Goal: Task Accomplishment & Management: Complete application form

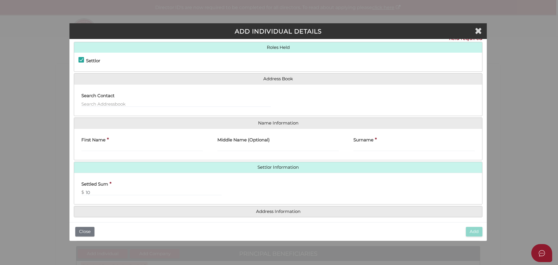
scroll to position [13, 0]
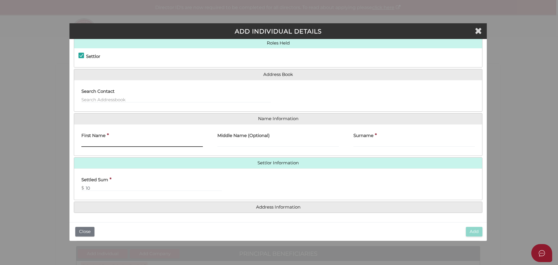
click at [97, 142] on input "First Name" at bounding box center [142, 143] width 122 height 6
type input "ROWAN"
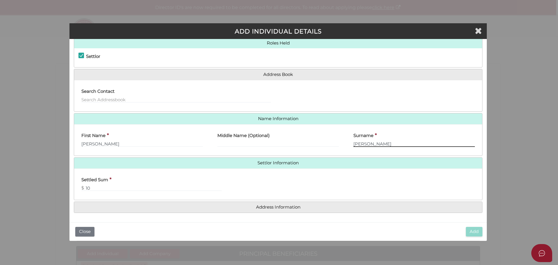
type input "HARMAN"
click at [271, 210] on h4 "Address Information" at bounding box center [278, 207] width 408 height 11
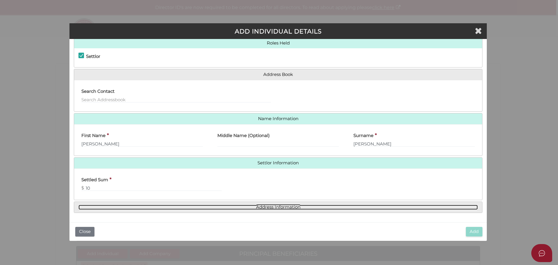
click at [270, 206] on link "Address Information" at bounding box center [279, 207] width 400 height 5
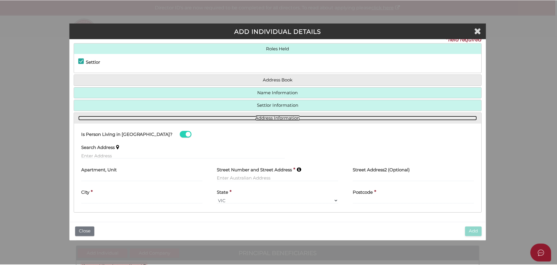
scroll to position [8, 0]
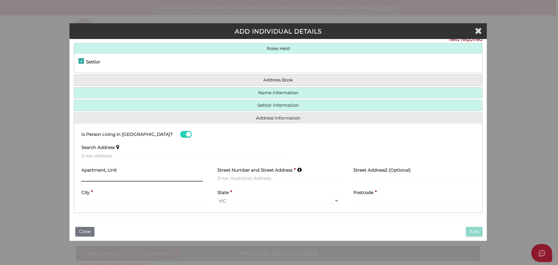
click at [90, 178] on input "text" at bounding box center [142, 178] width 122 height 6
type input "2"
type input "73 ROBINSON STREET"
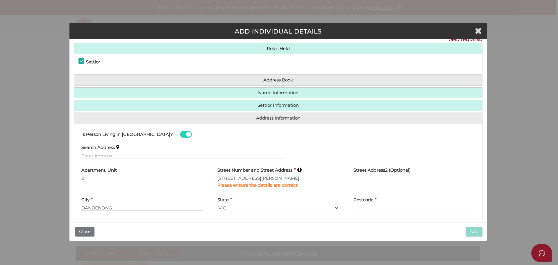
type input "DANDENONG"
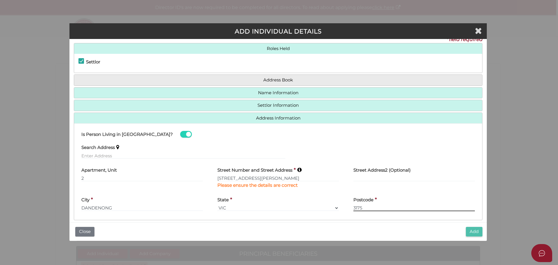
type input "3175"
click at [475, 231] on button "Add" at bounding box center [474, 232] width 17 height 10
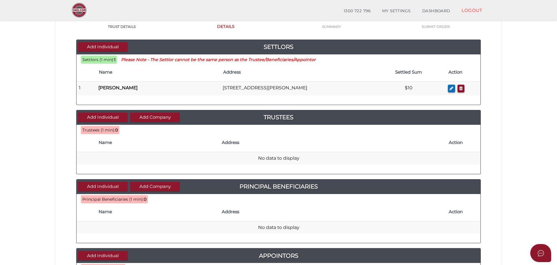
scroll to position [58, 0]
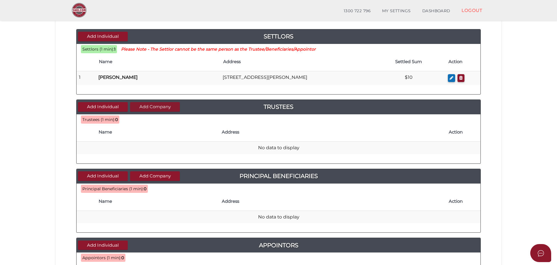
click at [139, 105] on button "Add Company" at bounding box center [155, 107] width 50 height 10
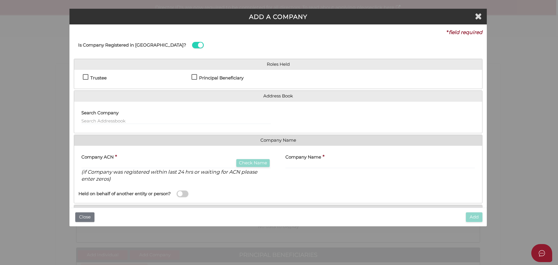
click at [86, 77] on label "Trustee" at bounding box center [95, 79] width 24 height 7
checkbox input "true"
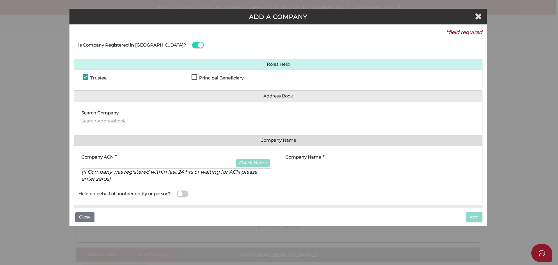
click at [86, 165] on input "text" at bounding box center [176, 165] width 190 height 6
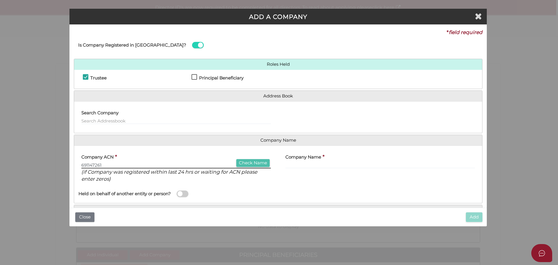
type input "691147261"
click at [249, 163] on button "Check Name" at bounding box center [252, 163] width 33 height 8
type input "J.C.G INVEST PTY LTD"
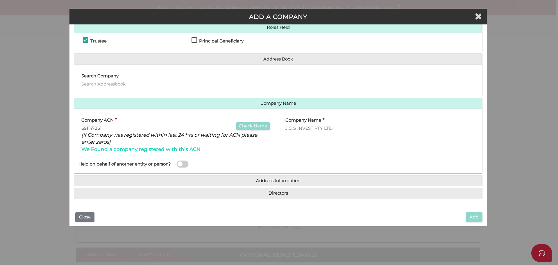
scroll to position [38, 0]
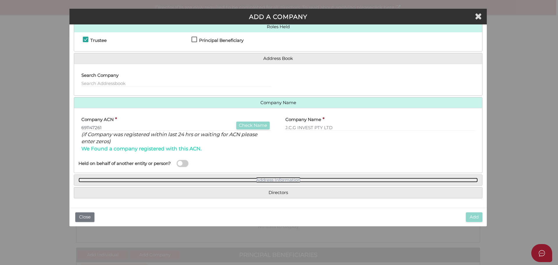
click at [272, 179] on link "Address Information" at bounding box center [279, 180] width 400 height 5
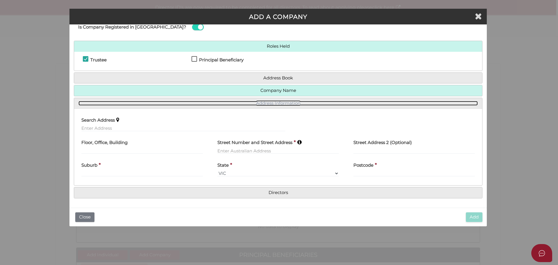
scroll to position [18, 0]
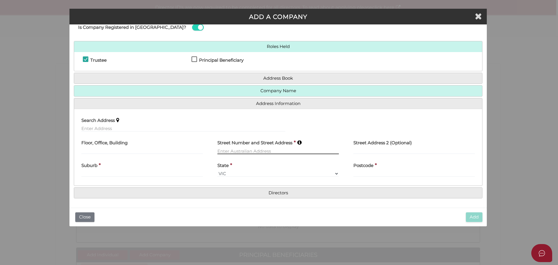
click at [226, 149] on input "text" at bounding box center [279, 151] width 122 height 6
type input "275 SEVEN MILE ROAD"
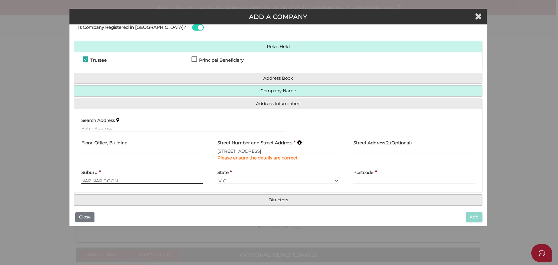
type input "NAR NAR GOON"
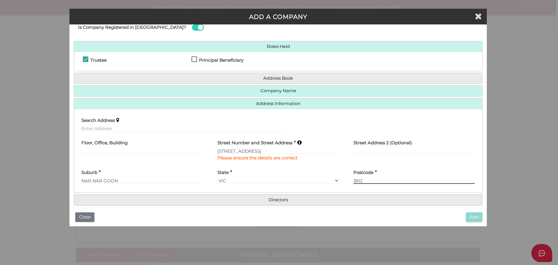
type input "3812"
click at [281, 197] on h4 "Directors" at bounding box center [278, 200] width 408 height 11
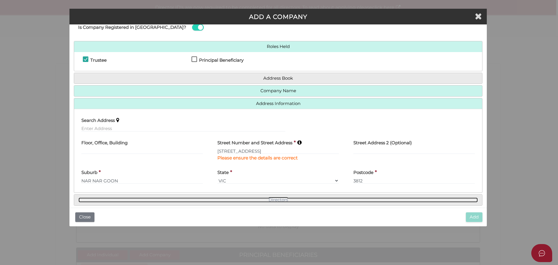
click at [284, 199] on link "Directors" at bounding box center [279, 199] width 400 height 5
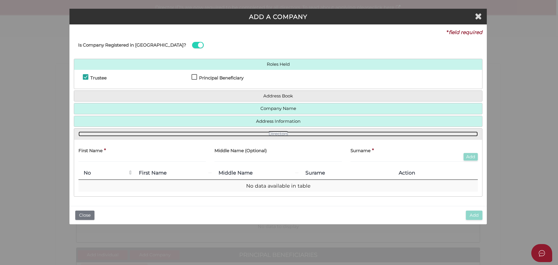
scroll to position [0, 0]
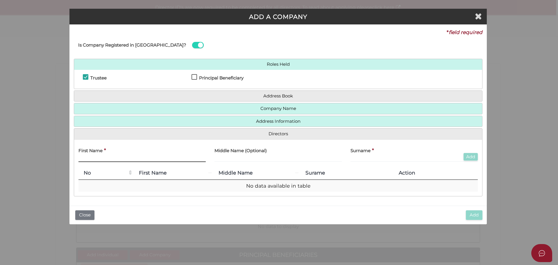
click at [87, 160] on input "text" at bounding box center [142, 159] width 127 height 6
type input "JOHN"
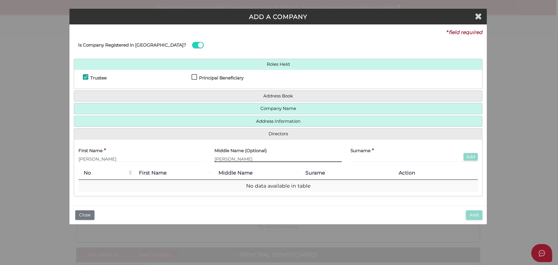
type input "HARLAND"
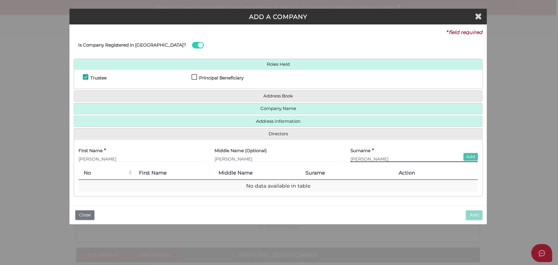
type input "GARDINER"
click at [474, 159] on button "Add" at bounding box center [471, 157] width 14 height 8
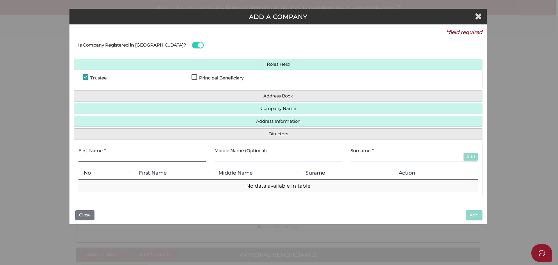
click at [84, 158] on input "text" at bounding box center [142, 159] width 127 height 6
type input "CHERYLYNN"
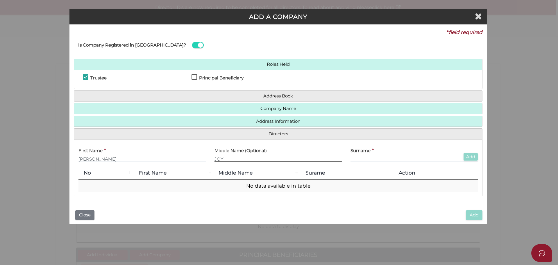
type input "JOY"
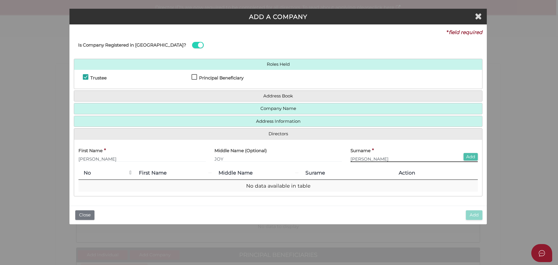
type input "GARDINER"
click at [469, 157] on button "Add" at bounding box center [471, 157] width 14 height 8
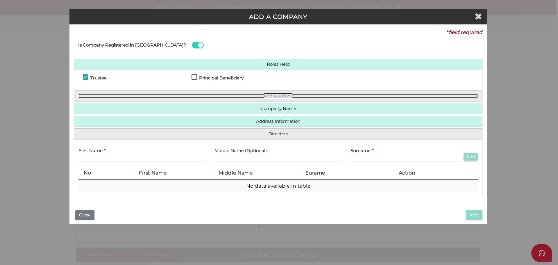
click at [275, 96] on link "Address Book" at bounding box center [279, 96] width 400 height 5
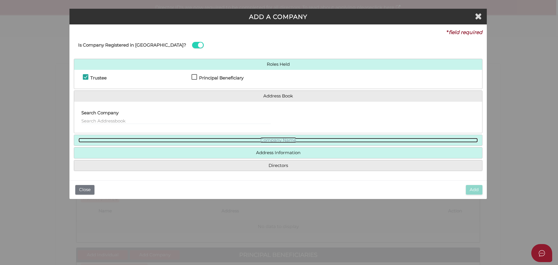
click at [277, 140] on link "Company Name" at bounding box center [279, 140] width 400 height 5
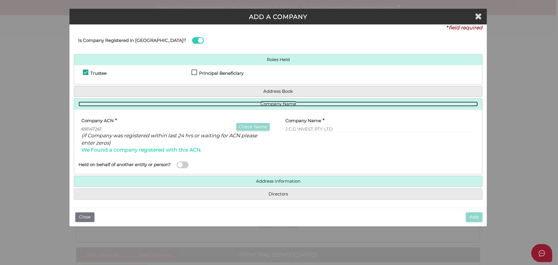
scroll to position [6, 0]
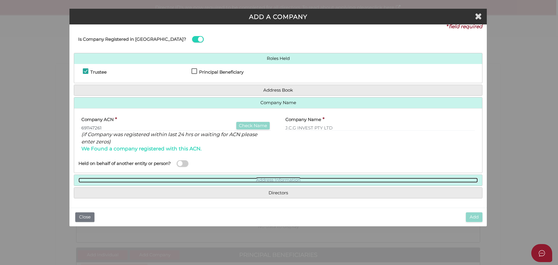
click at [269, 180] on link "Address Information" at bounding box center [279, 180] width 400 height 5
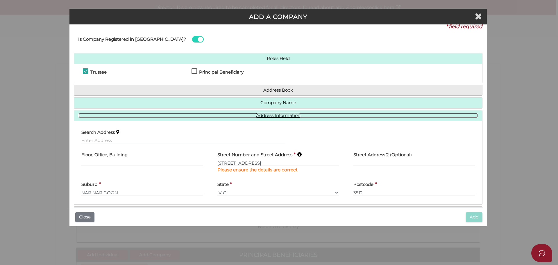
scroll to position [25, 0]
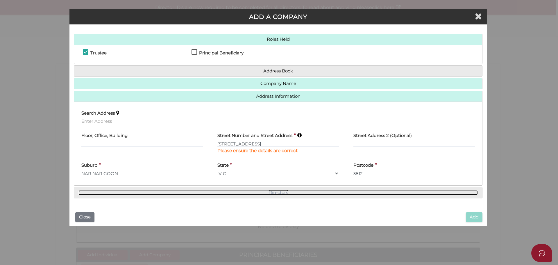
click at [268, 192] on link "Directors" at bounding box center [279, 192] width 400 height 5
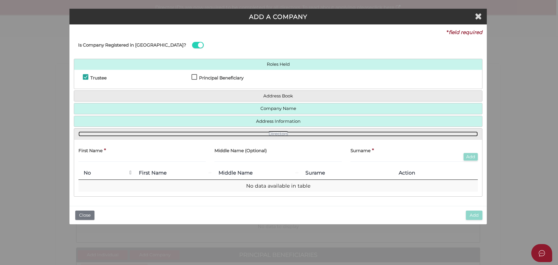
scroll to position [0, 0]
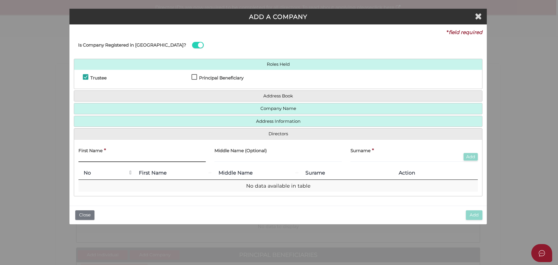
click at [91, 158] on input "text" at bounding box center [142, 159] width 127 height 6
type input "JOHN"
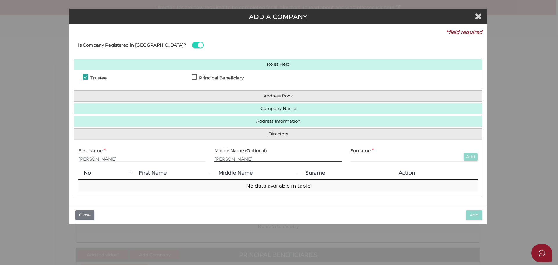
type input "HARLAND"
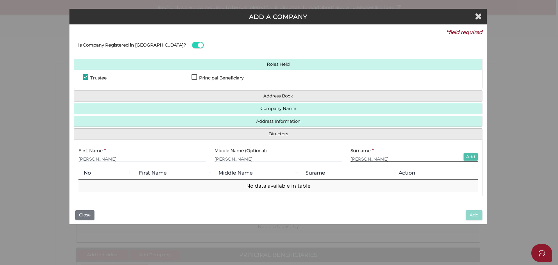
type input "GARDINER"
click at [469, 158] on button "Add" at bounding box center [471, 157] width 14 height 8
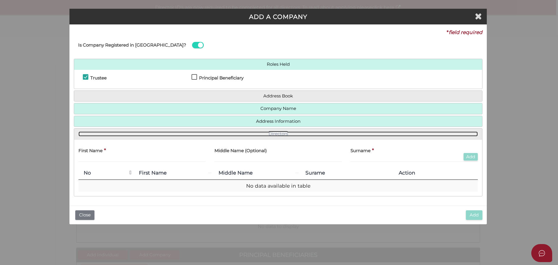
click at [272, 135] on link "Directors" at bounding box center [279, 133] width 400 height 5
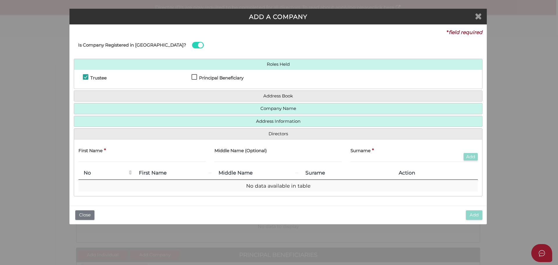
click at [479, 16] on icon "Close" at bounding box center [478, 16] width 7 height 9
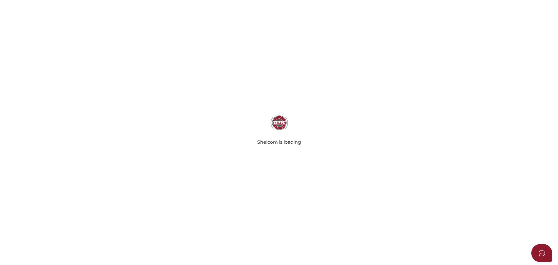
type input "J.C.G INVEST TRUST"
type input "[DATE]"
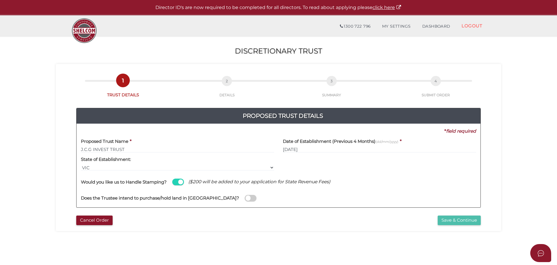
click at [453, 221] on button "Save & Continue" at bounding box center [458, 221] width 43 height 10
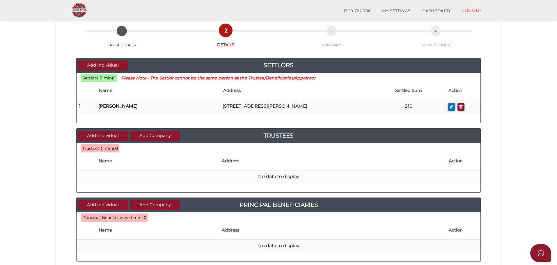
scroll to position [58, 0]
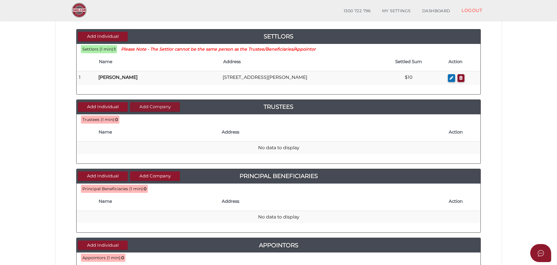
click at [143, 106] on button "Add Company" at bounding box center [155, 107] width 50 height 10
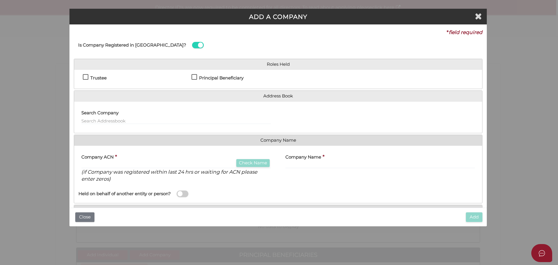
click at [85, 76] on label "Trustee" at bounding box center [95, 79] width 24 height 7
checkbox input "true"
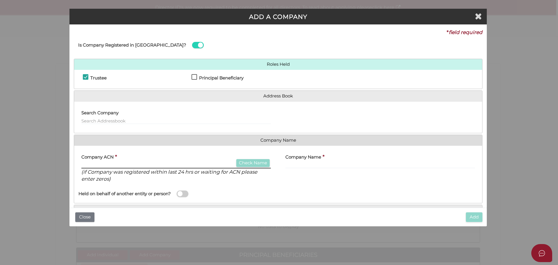
click at [89, 163] on input "text" at bounding box center [176, 165] width 190 height 6
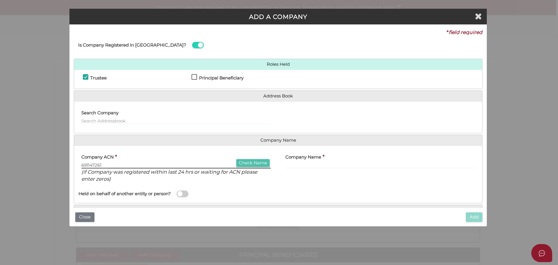
type input "691147261"
click at [241, 162] on button "Check Name" at bounding box center [252, 163] width 33 height 8
type input "J.C.G INVEST PTY LTD"
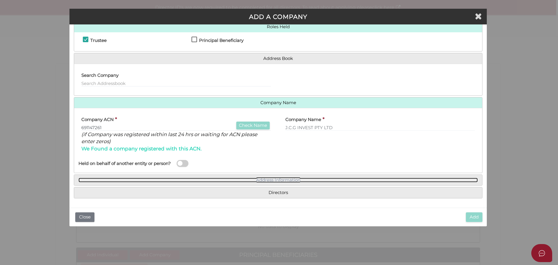
click at [276, 181] on link "Address Information" at bounding box center [279, 180] width 400 height 5
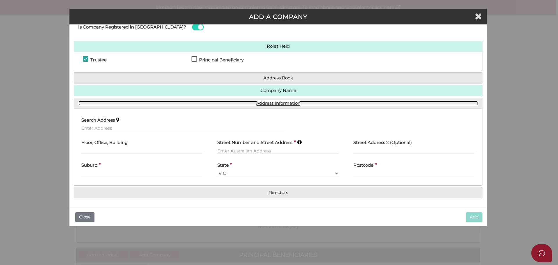
scroll to position [18, 0]
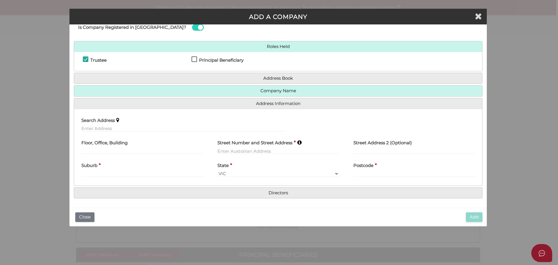
click at [223, 147] on label "Street Number and Street Address" at bounding box center [255, 142] width 75 height 12
click at [222, 149] on input "text" at bounding box center [279, 151] width 122 height 6
type input "[STREET_ADDRESS]"
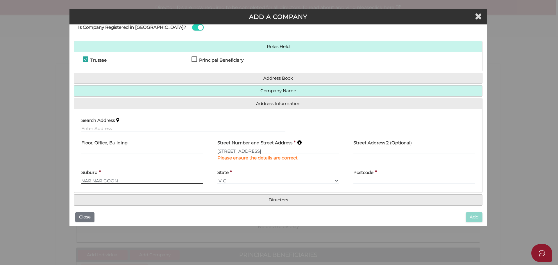
type input "NAR NAR GOON"
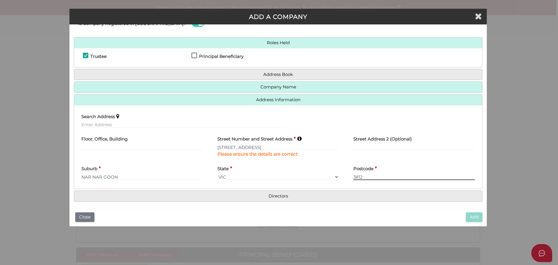
scroll to position [25, 0]
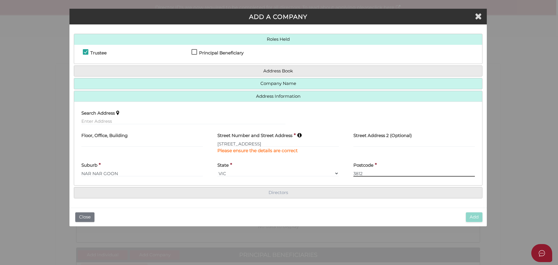
type input "3812"
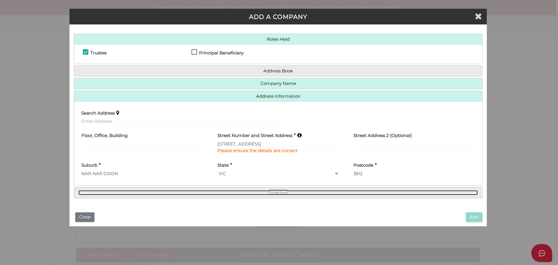
click at [264, 192] on link "Directors" at bounding box center [279, 192] width 400 height 5
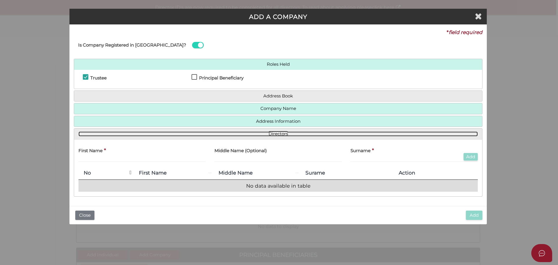
scroll to position [0, 0]
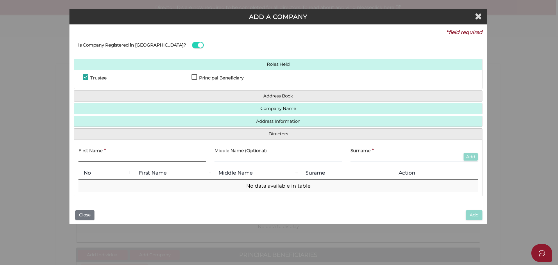
click at [86, 158] on input "text" at bounding box center [142, 159] width 127 height 6
type input "[PERSON_NAME]"
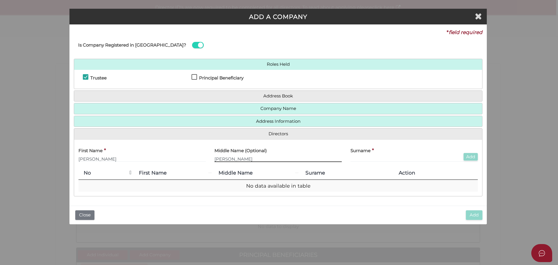
type input "HARLAND"
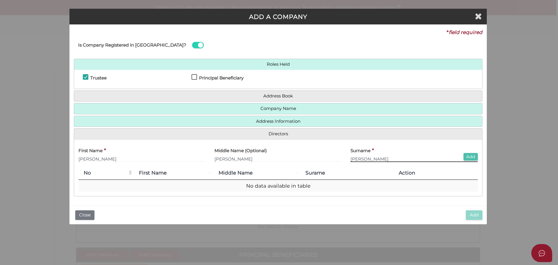
type input "[PERSON_NAME]"
click at [476, 155] on button "Add" at bounding box center [471, 157] width 14 height 8
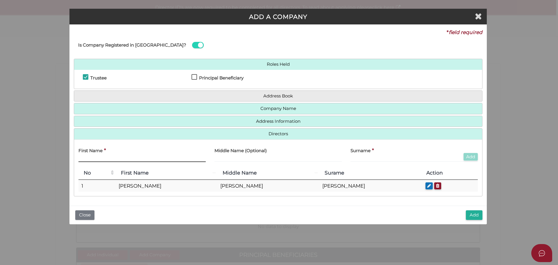
click at [92, 158] on input "text" at bounding box center [142, 159] width 127 height 6
type input "[PERSON_NAME]"
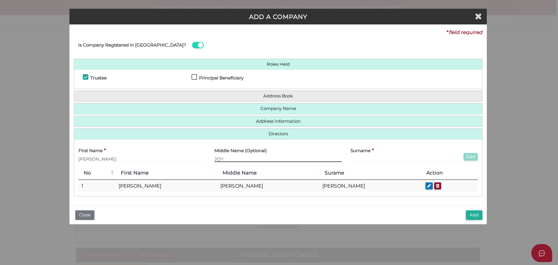
type input "JOY"
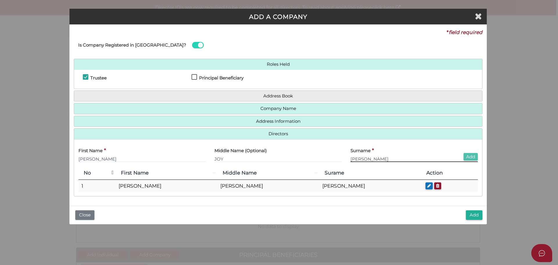
type input "[PERSON_NAME]"
click at [470, 157] on button "Add" at bounding box center [471, 157] width 14 height 8
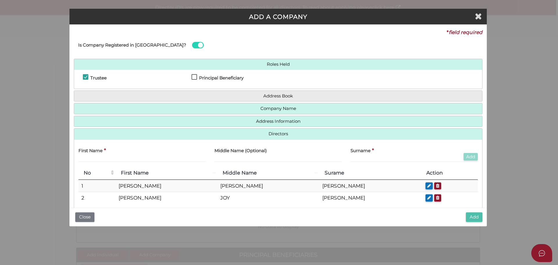
click at [478, 216] on button "Add" at bounding box center [474, 217] width 17 height 10
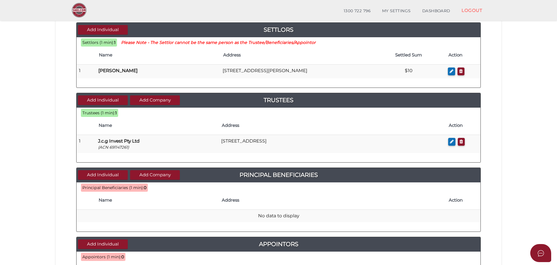
scroll to position [116, 0]
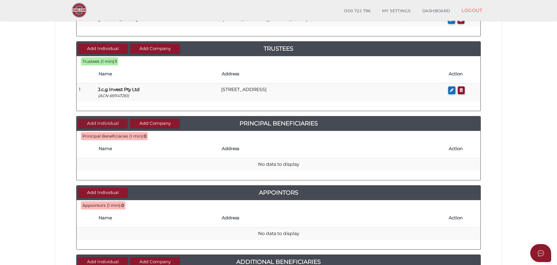
click at [88, 122] on button "Add Individual" at bounding box center [103, 124] width 50 height 10
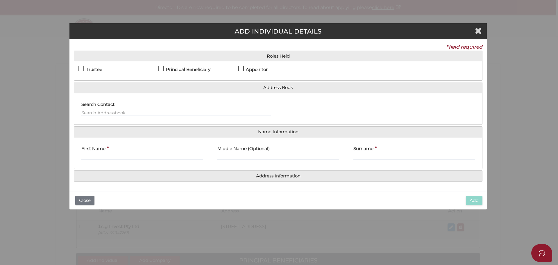
click at [162, 68] on label "Principal Beneficiary" at bounding box center [185, 70] width 52 height 7
checkbox input "true"
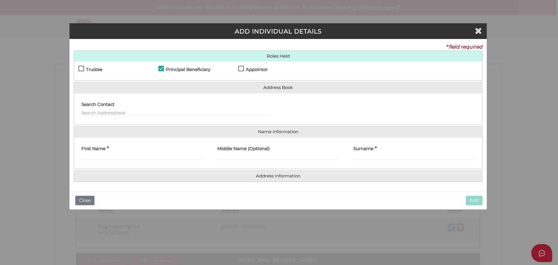
click at [89, 154] on label "First Name" at bounding box center [93, 148] width 24 height 12
click at [89, 154] on input "First Name" at bounding box center [142, 157] width 122 height 6
type input "[PERSON_NAME]"
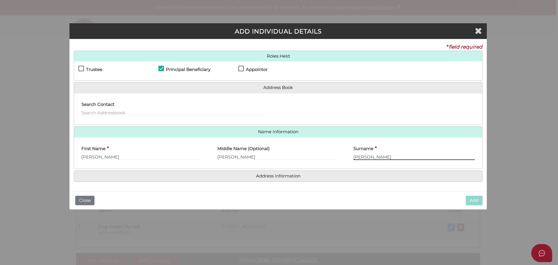
type input "[PERSON_NAME]"
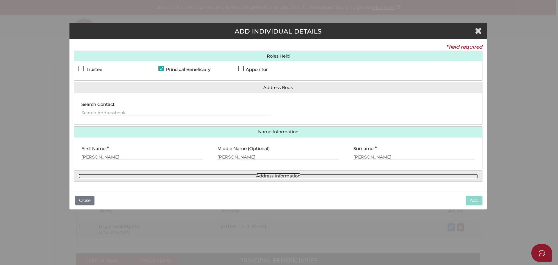
click at [276, 175] on link "Address Information" at bounding box center [279, 176] width 400 height 5
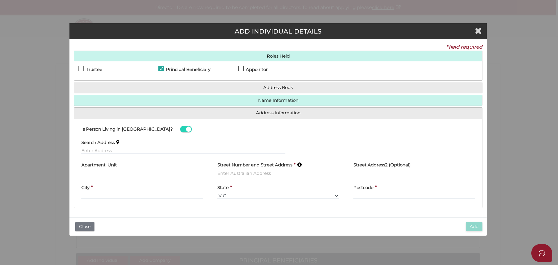
click at [228, 173] on input "text" at bounding box center [279, 173] width 122 height 6
type input "[STREET_ADDRESS]"
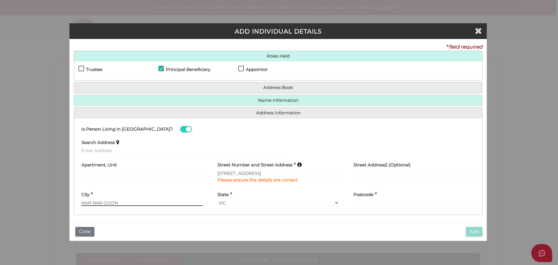
type input "NAR NAR GOON"
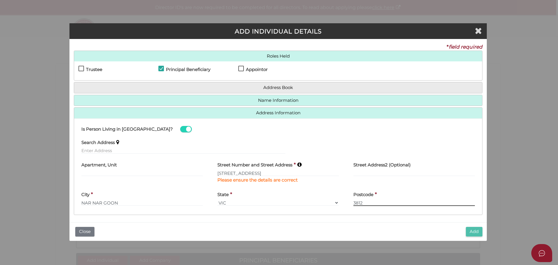
type input "3812"
click at [480, 232] on button "Add" at bounding box center [474, 232] width 17 height 10
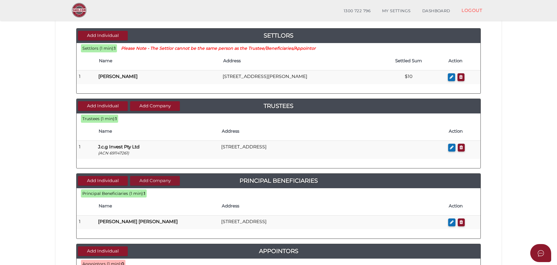
scroll to position [116, 0]
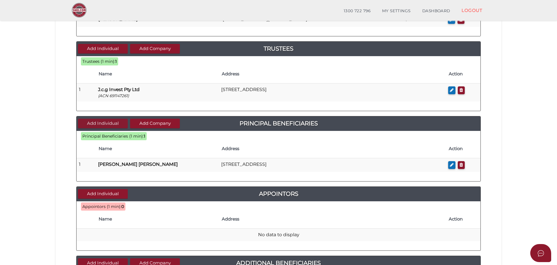
click at [95, 124] on button "Add Individual" at bounding box center [103, 124] width 50 height 10
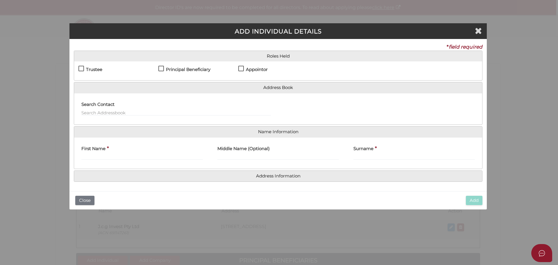
click at [161, 67] on label "Principal Beneficiary" at bounding box center [185, 70] width 52 height 7
checkbox input "true"
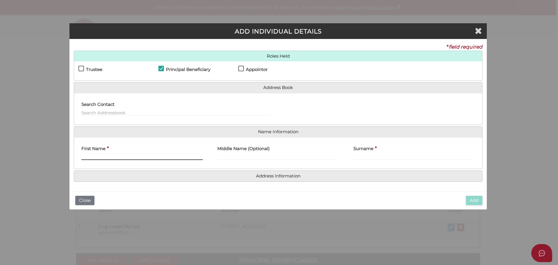
click at [87, 155] on input "First Name" at bounding box center [142, 157] width 122 height 6
type input "CHERYLYNN"
type input "JOY"
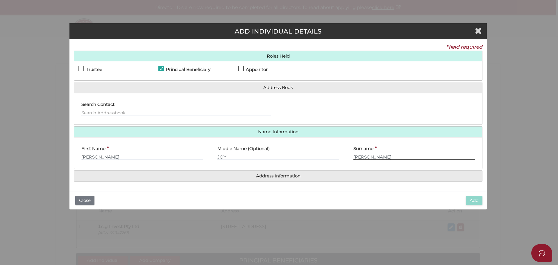
type input "GARDINER"
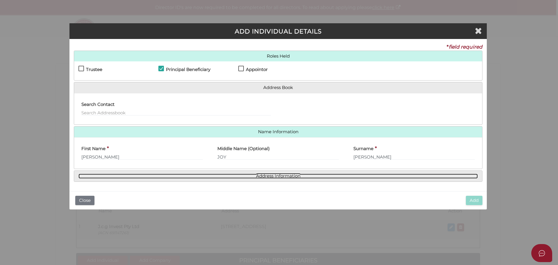
click at [279, 177] on link "Address Information" at bounding box center [279, 176] width 400 height 5
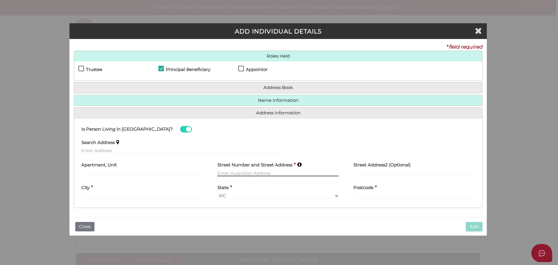
click at [219, 172] on input "text" at bounding box center [279, 173] width 122 height 6
type input "275 SEVEN MILE ROAD"
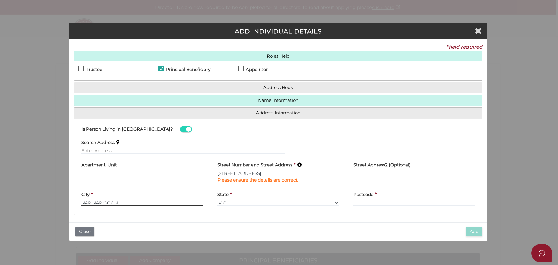
type input "NAR NAR GOON"
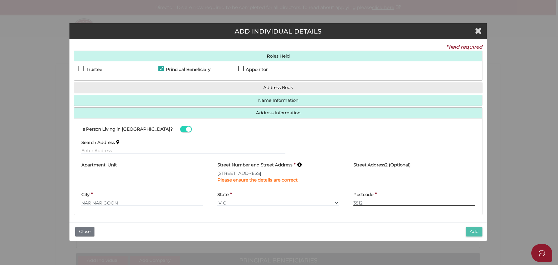
type input "3812"
click at [476, 232] on button "Add" at bounding box center [474, 232] width 17 height 10
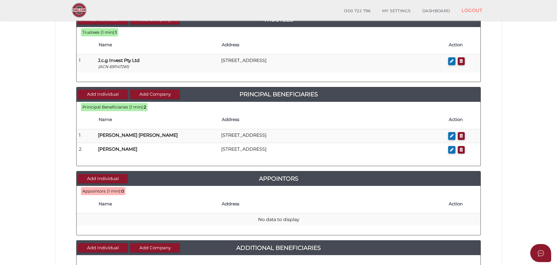
scroll to position [175, 0]
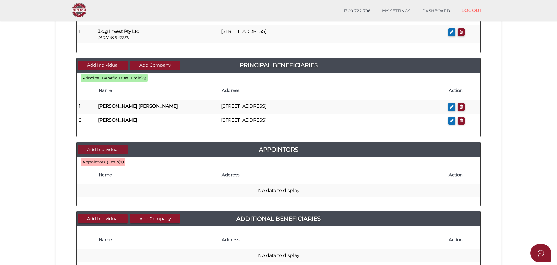
click at [95, 148] on button "Add Individual" at bounding box center [103, 150] width 50 height 10
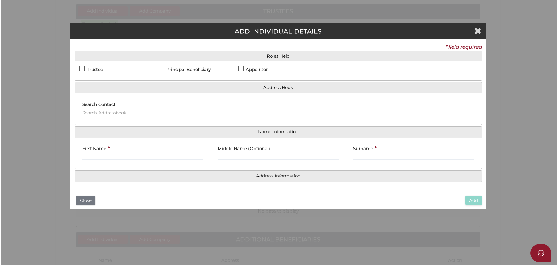
scroll to position [0, 0]
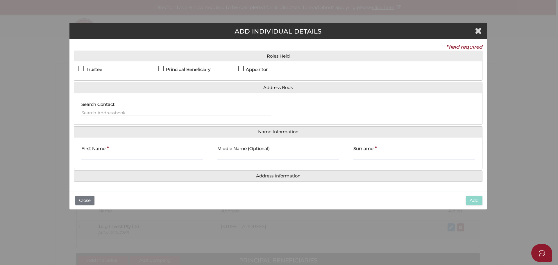
click at [242, 68] on label "Appointor" at bounding box center [252, 70] width 29 height 7
checkbox input "true"
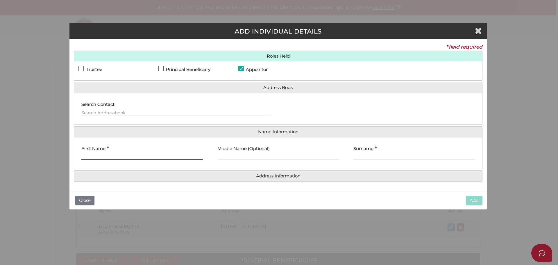
drag, startPoint x: 89, startPoint y: 156, endPoint x: 121, endPoint y: 158, distance: 31.4
click at [89, 156] on input "First Name" at bounding box center [142, 157] width 122 height 6
type input "JOHN"
type input "HARLAND"
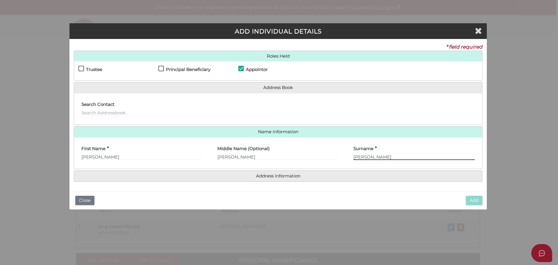
type input "GARDINER"
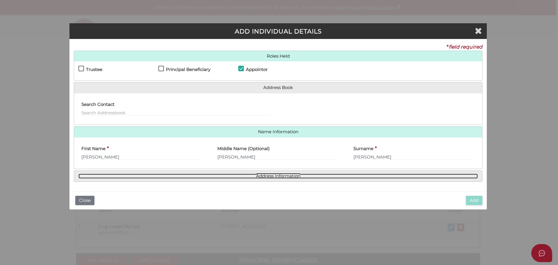
click at [264, 176] on link "Address Information" at bounding box center [279, 176] width 400 height 5
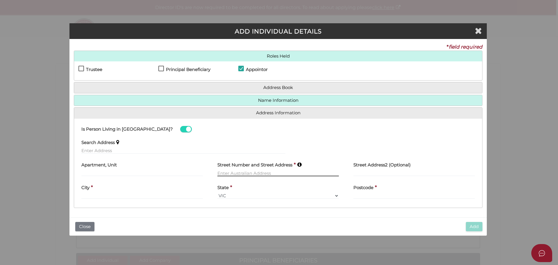
click at [226, 171] on input "text" at bounding box center [279, 173] width 122 height 6
type input "275 SEVEN MILE ROAD"
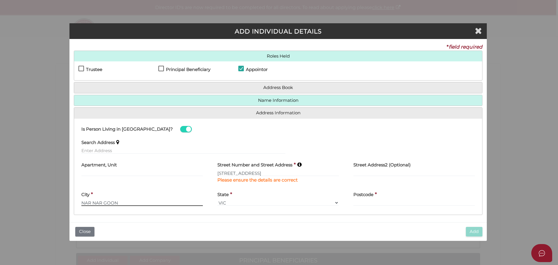
type input "NAR NAR GOON"
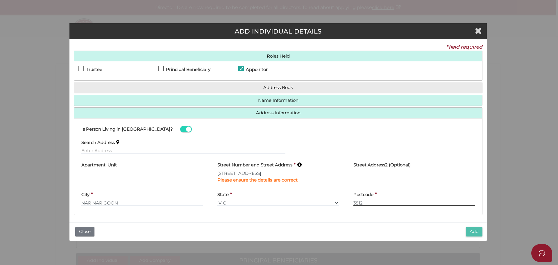
type input "3812"
click at [470, 230] on button "Add" at bounding box center [474, 232] width 17 height 10
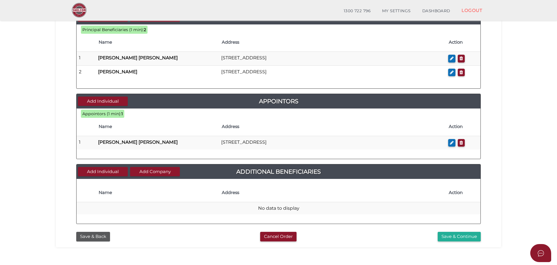
scroll to position [251, 0]
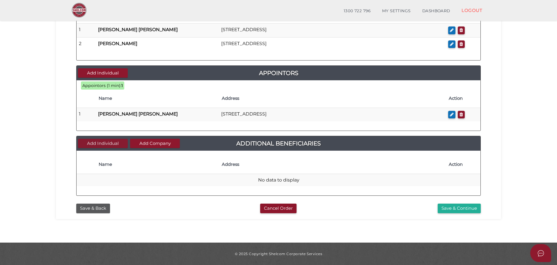
click at [99, 143] on button "Add Individual" at bounding box center [103, 144] width 50 height 10
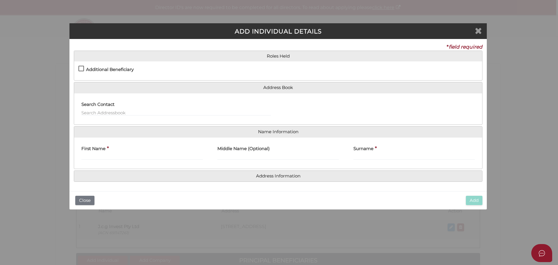
click at [480, 30] on icon "Close" at bounding box center [478, 30] width 7 height 9
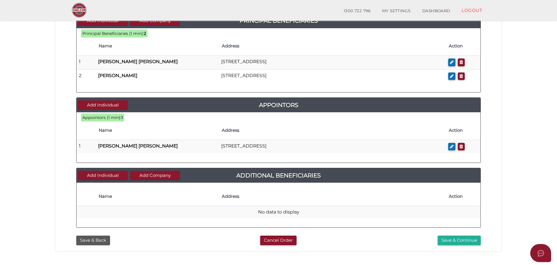
scroll to position [251, 0]
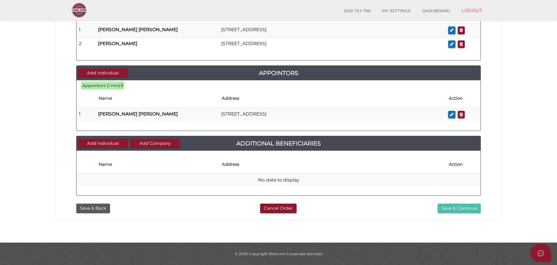
click at [448, 208] on button "Save & Continue" at bounding box center [458, 209] width 43 height 10
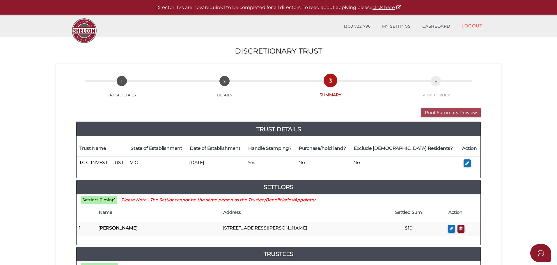
click at [438, 112] on button "Print Summary Preview" at bounding box center [451, 113] width 60 height 10
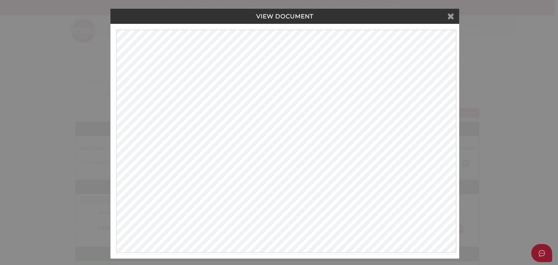
click at [452, 18] on icon at bounding box center [451, 16] width 7 height 9
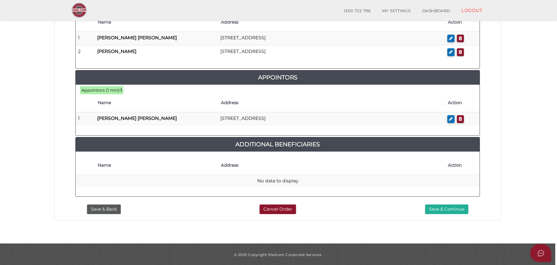
scroll to position [309, 0]
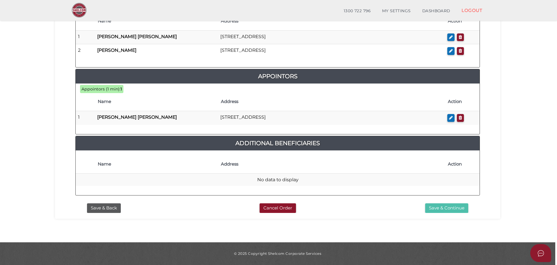
click at [439, 207] on button "Save & Continue" at bounding box center [446, 208] width 43 height 10
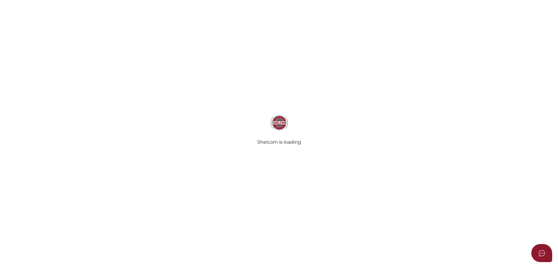
select select "Comb Binding"
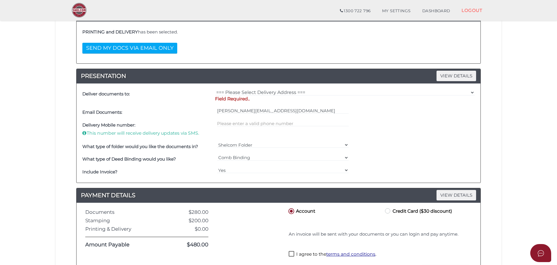
scroll to position [116, 0]
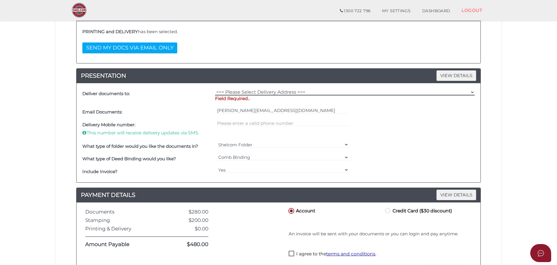
drag, startPoint x: 242, startPoint y: 91, endPoint x: 241, endPoint y: 95, distance: 3.6
click at [242, 91] on select "=== Please Select Delivery Address === (User Address - [PERSON_NAME]) [STREET_A…" at bounding box center [344, 92] width 259 height 6
select select "Other"
click at [215, 89] on select "=== Please Select Delivery Address === (User Address - [PERSON_NAME]) [STREET_A…" at bounding box center [344, 92] width 259 height 6
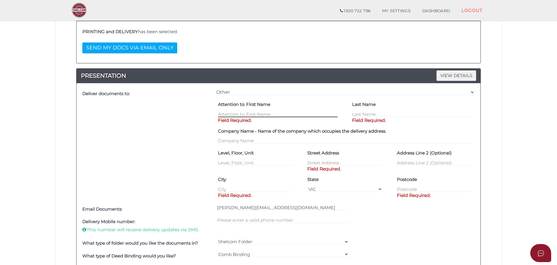
drag, startPoint x: 228, startPoint y: 112, endPoint x: 232, endPoint y: 112, distance: 3.5
click at [228, 112] on input "text" at bounding box center [278, 114] width 120 height 6
type input "[PERSON_NAME]"
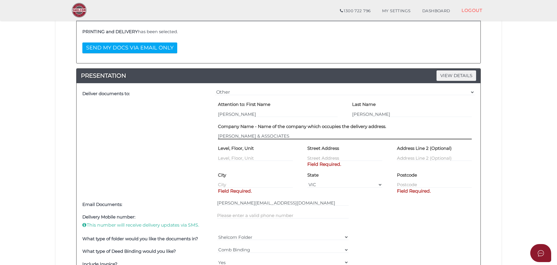
type input "[PERSON_NAME] & ASSOCIATES"
type input "2"
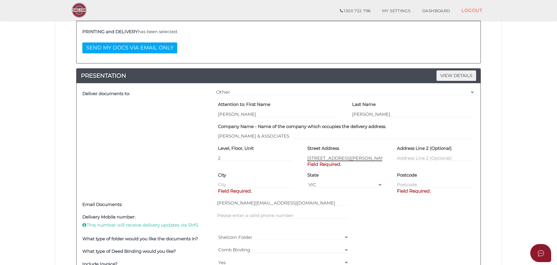
type input "[STREET_ADDRESS][PERSON_NAME]"
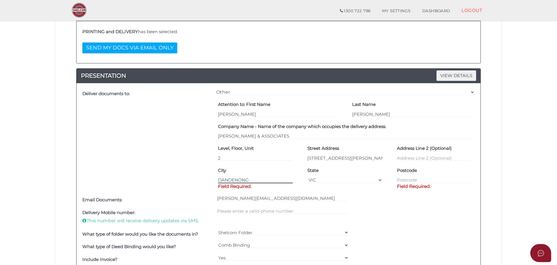
type input "DANDENONG"
type input "3175"
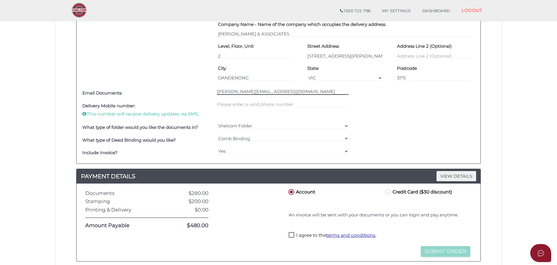
scroll to position [233, 0]
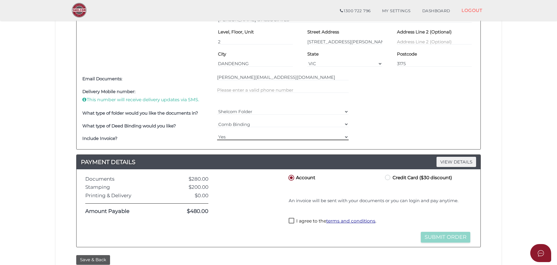
drag, startPoint x: 234, startPoint y: 136, endPoint x: 237, endPoint y: 138, distance: 3.3
click at [234, 136] on select "Yes No" at bounding box center [283, 137] width 132 height 6
select select "No"
click at [217, 134] on select "Yes No" at bounding box center [283, 137] width 132 height 6
click at [388, 178] on label "Credit Card ($30 discount)" at bounding box center [418, 177] width 68 height 7
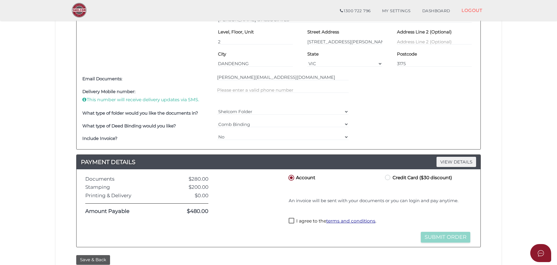
radio input "true"
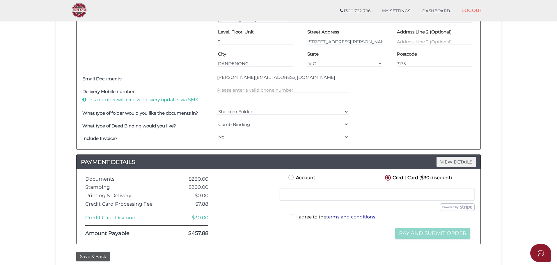
click at [289, 216] on label "I agree to the terms and conditions ." at bounding box center [333, 217] width 88 height 7
checkbox input "true"
click at [416, 234] on button "Pay and Submit Order" at bounding box center [432, 233] width 75 height 11
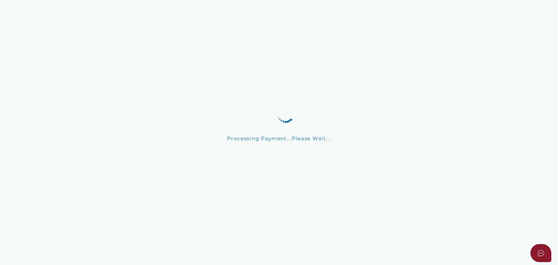
scroll to position [0, 0]
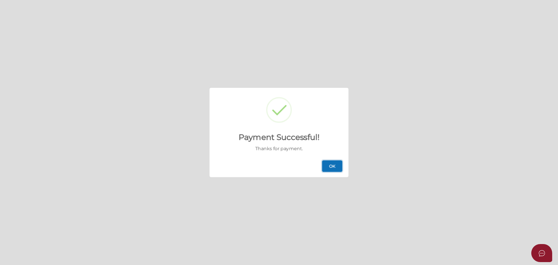
click at [328, 164] on button "OK" at bounding box center [332, 166] width 20 height 12
